Goal: Task Accomplishment & Management: Manage account settings

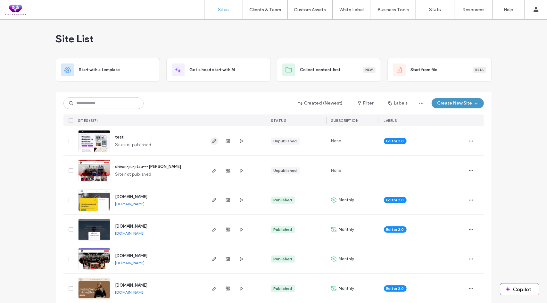
click at [212, 141] on use "button" at bounding box center [214, 141] width 4 height 4
click at [102, 105] on input at bounding box center [103, 103] width 80 height 12
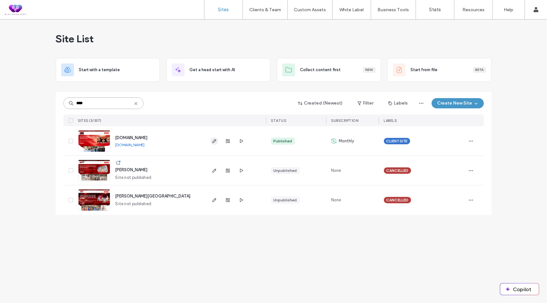
type input "****"
click at [216, 141] on icon "button" at bounding box center [214, 140] width 5 height 5
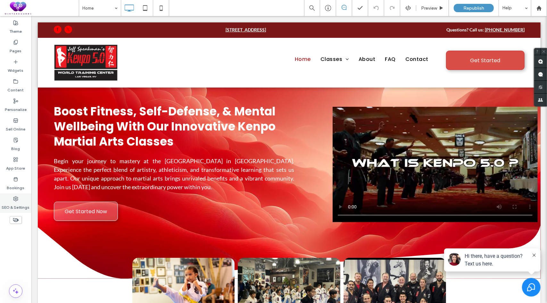
click at [16, 203] on label "SEO & Settings" at bounding box center [16, 205] width 28 height 9
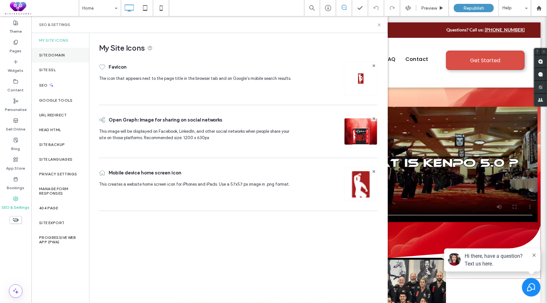
click at [58, 58] on div "Site Domain" at bounding box center [60, 55] width 58 height 15
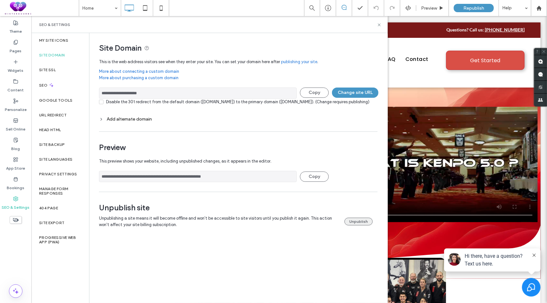
click at [357, 225] on button "Unpublish" at bounding box center [358, 221] width 28 height 8
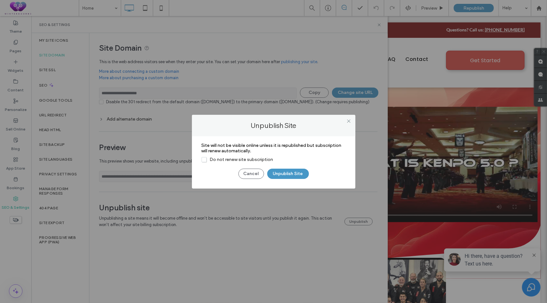
click at [206, 159] on span "Do not renew site subscription" at bounding box center [236, 159] width 71 height 5
click at [291, 176] on button "Unpublish Site" at bounding box center [288, 173] width 42 height 10
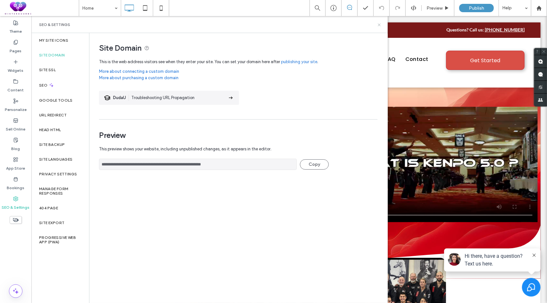
click at [380, 25] on use at bounding box center [379, 24] width 3 height 3
